Goal: Task Accomplishment & Management: Use online tool/utility

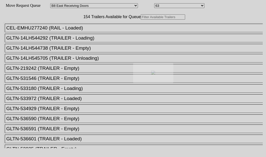
select select "536"
select select "8231"
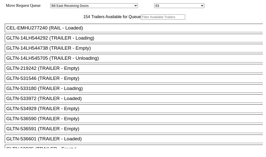
click at [141, 20] on input "text" at bounding box center [163, 16] width 45 height 5
paste input "TA207996"
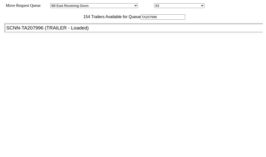
type input "TA207996"
click at [36, 31] on div "SCNN-TA207996 (TRAILER - Loaded)" at bounding box center [136, 28] width 260 height 6
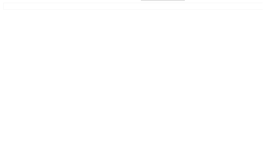
scroll to position [20, 0]
